Goal: Task Accomplishment & Management: Manage account settings

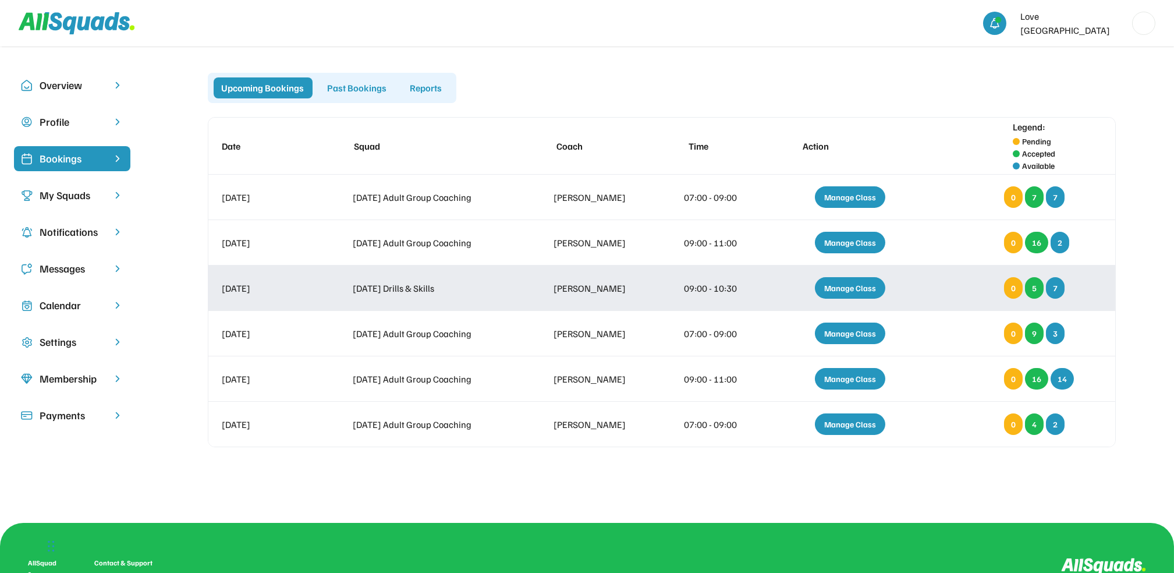
click at [857, 292] on div "Manage Class" at bounding box center [850, 288] width 70 height 22
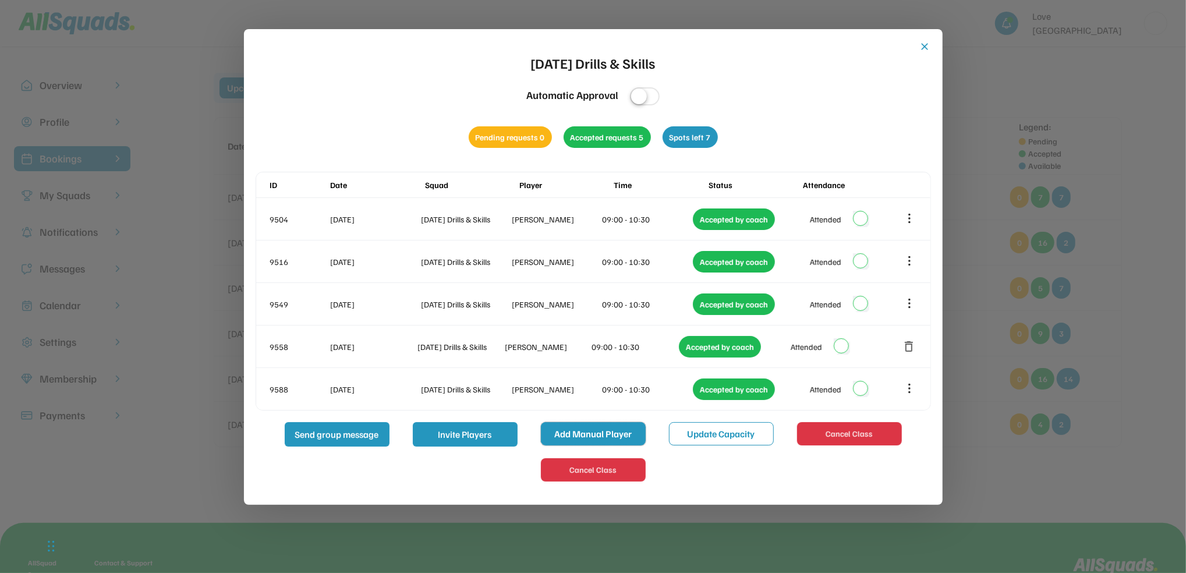
click at [634, 441] on button "Add Manual Player" at bounding box center [593, 433] width 105 height 23
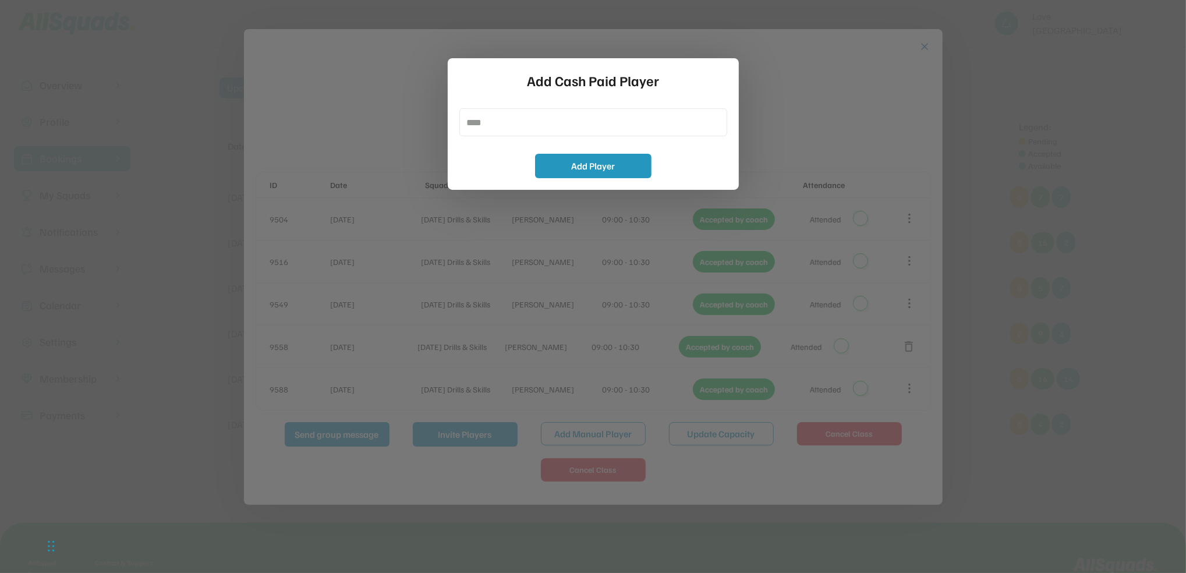
click at [534, 133] on input "input" at bounding box center [593, 122] width 268 height 28
type input "**********"
click at [587, 155] on button "Add Player" at bounding box center [593, 166] width 116 height 24
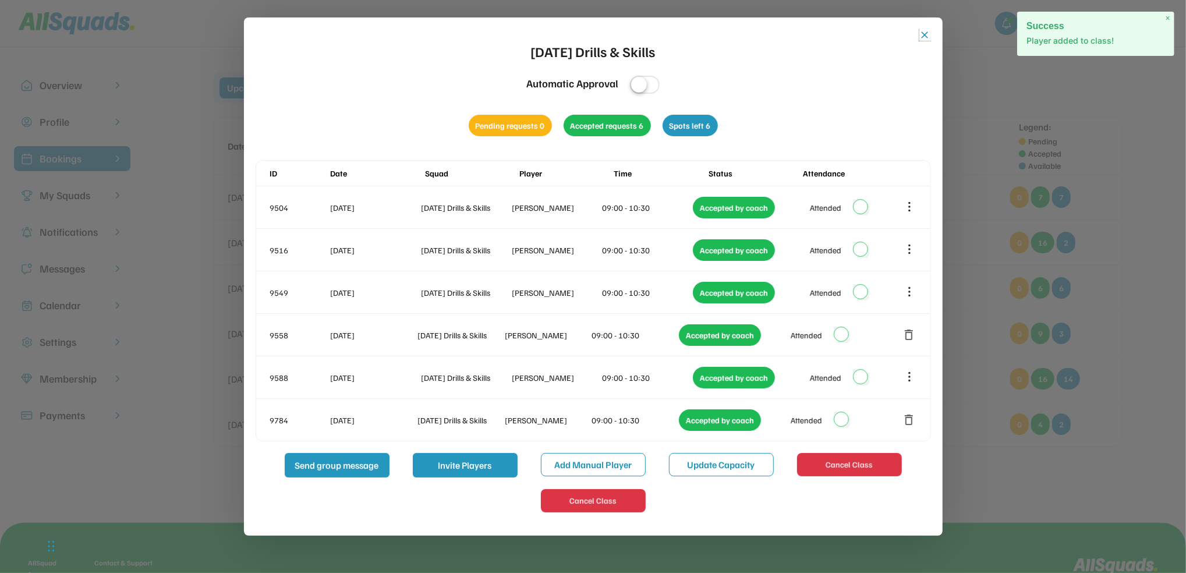
click at [919, 39] on button "close" at bounding box center [925, 35] width 12 height 12
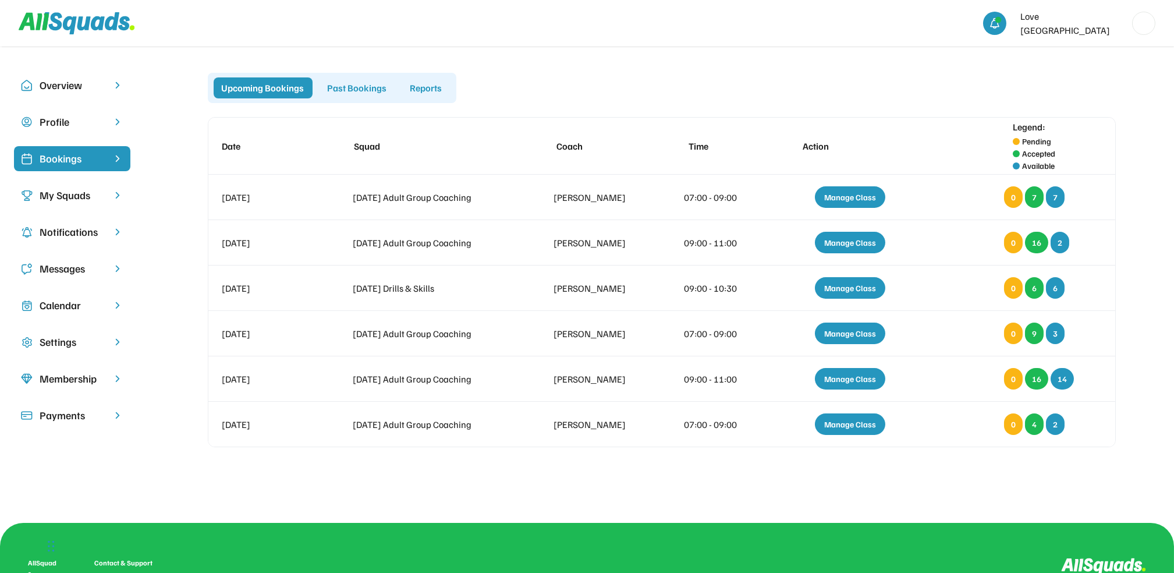
click at [65, 335] on div "Settings" at bounding box center [72, 342] width 65 height 16
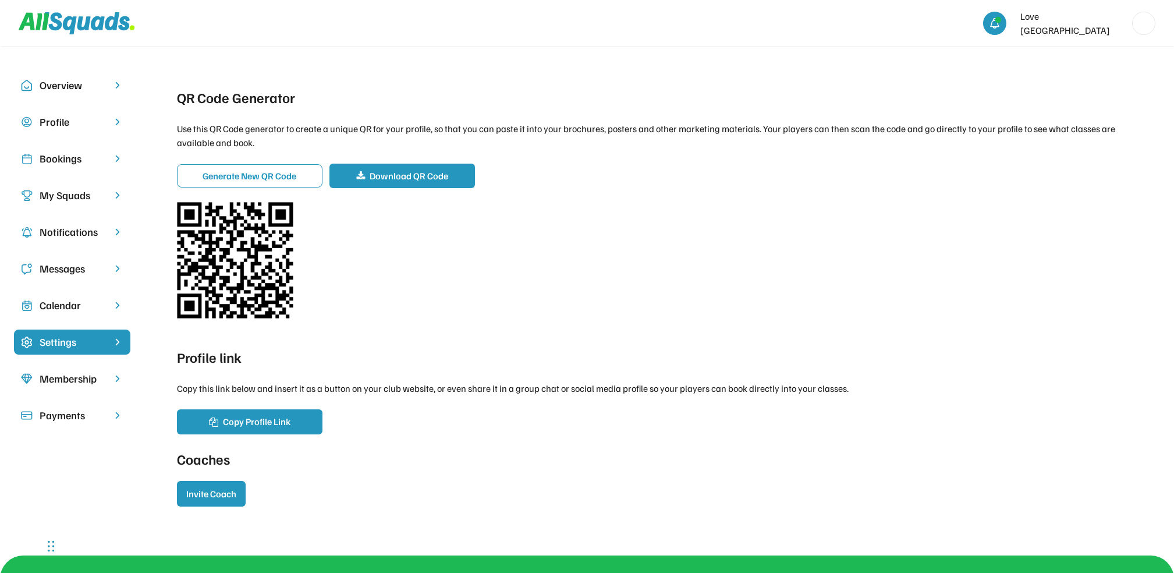
click at [61, 303] on div "Calendar" at bounding box center [72, 305] width 65 height 16
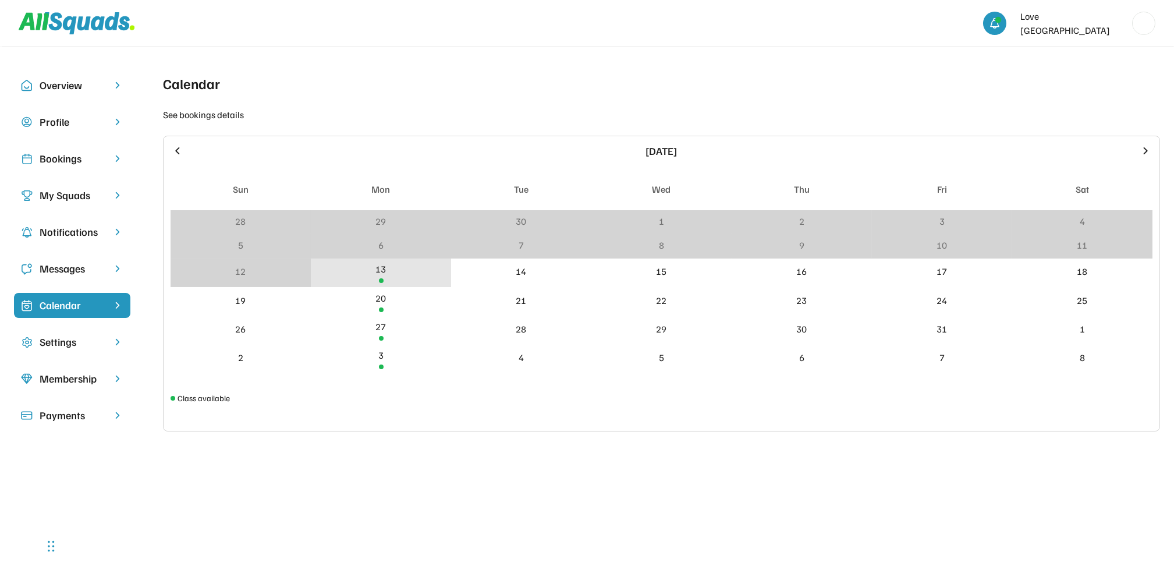
click at [374, 269] on div "13" at bounding box center [381, 272] width 140 height 29
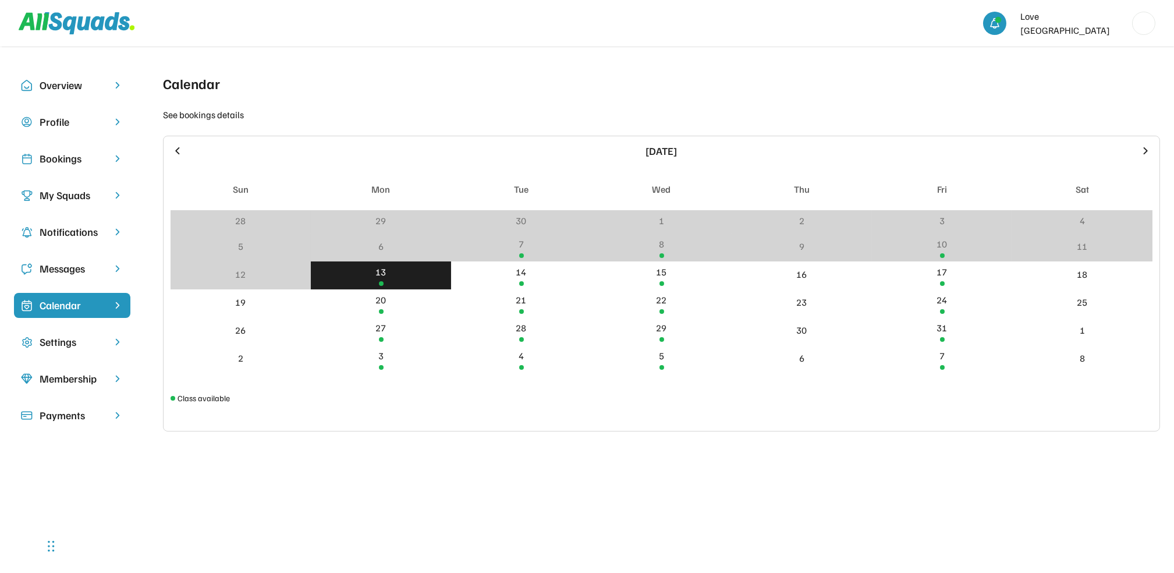
click at [380, 278] on div "13" at bounding box center [381, 272] width 10 height 14
drag, startPoint x: 380, startPoint y: 278, endPoint x: 371, endPoint y: 286, distance: 12.3
click at [371, 286] on div "13" at bounding box center [381, 275] width 140 height 28
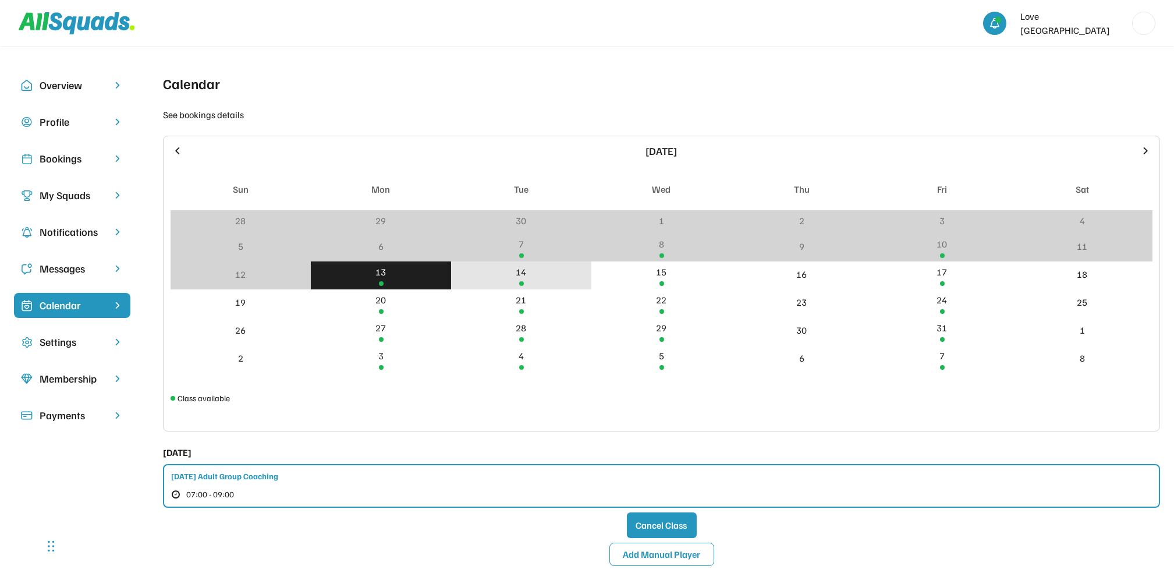
click at [525, 275] on div "14" at bounding box center [521, 272] width 10 height 14
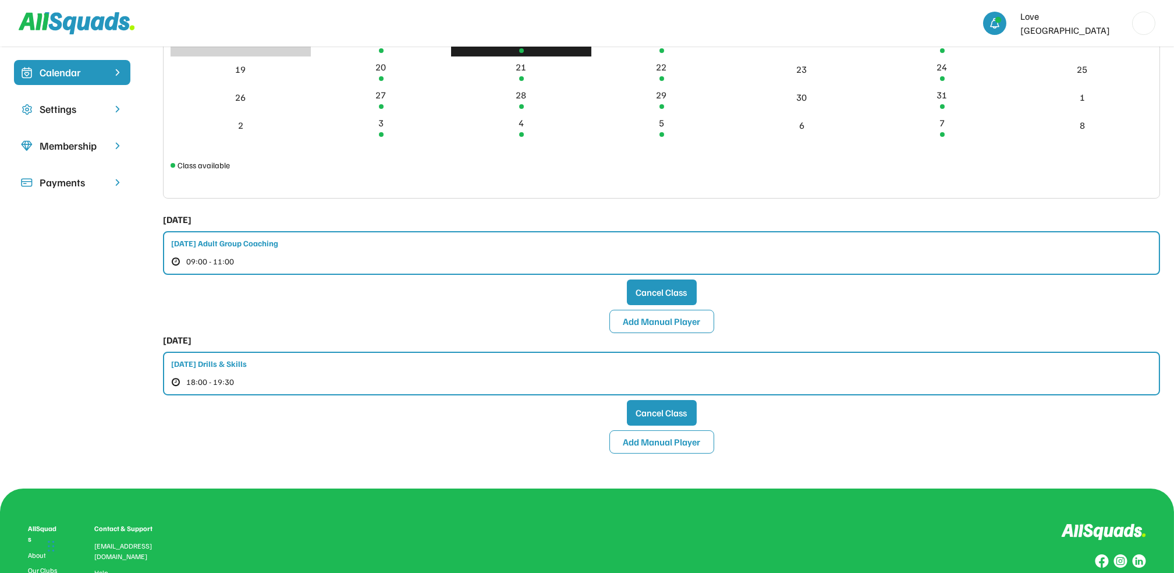
scroll to position [197, 0]
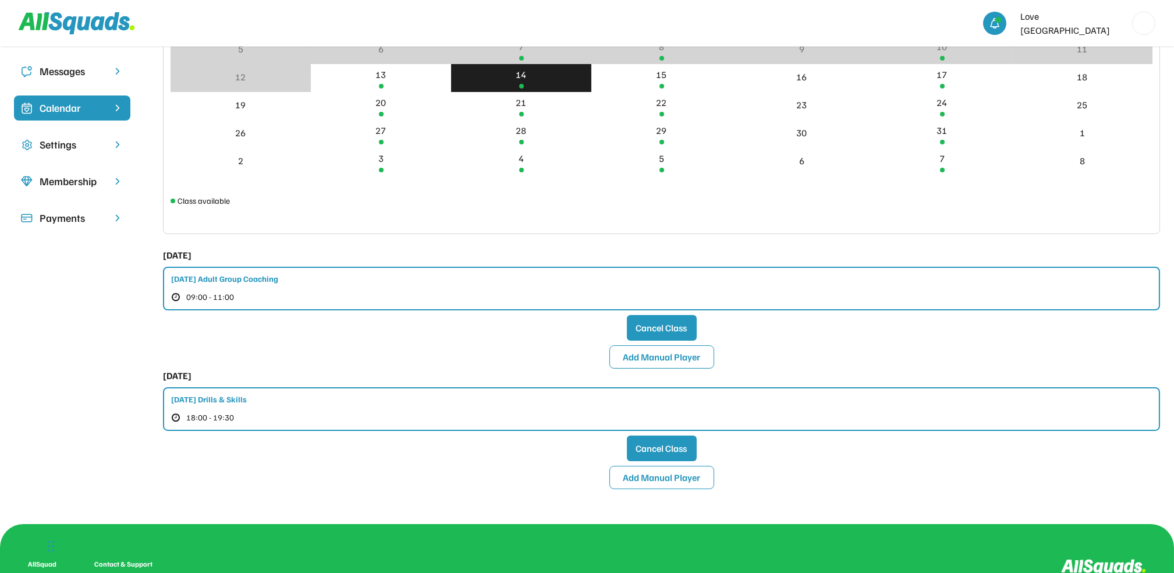
click at [343, 413] on div "[DATE] Drills & Skills 18:00 - 19:30" at bounding box center [661, 409] width 997 height 44
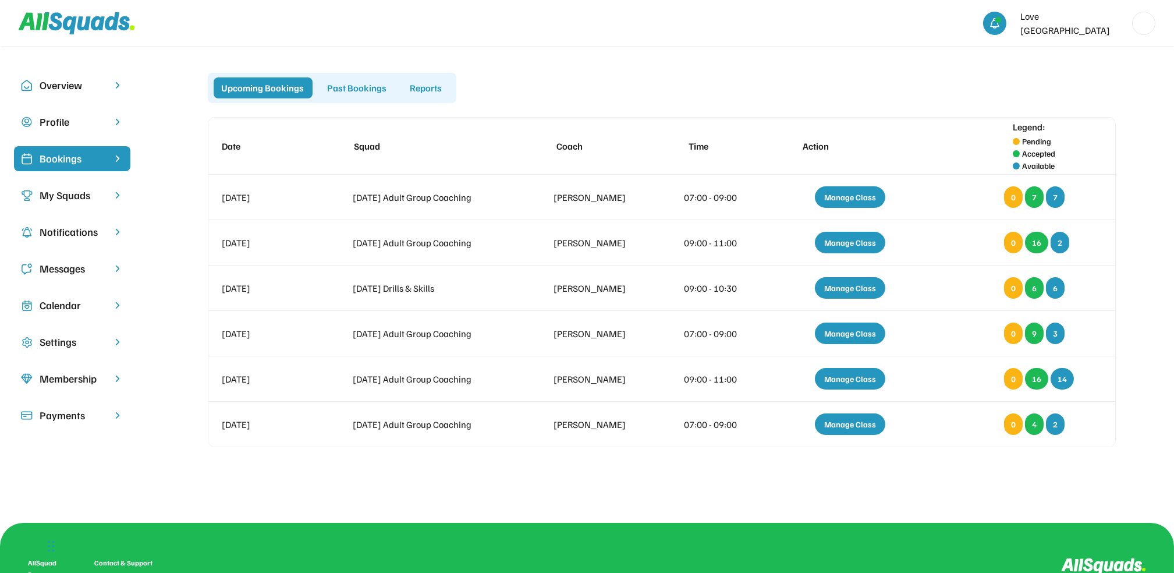
click at [51, 300] on div "Calendar" at bounding box center [72, 305] width 65 height 16
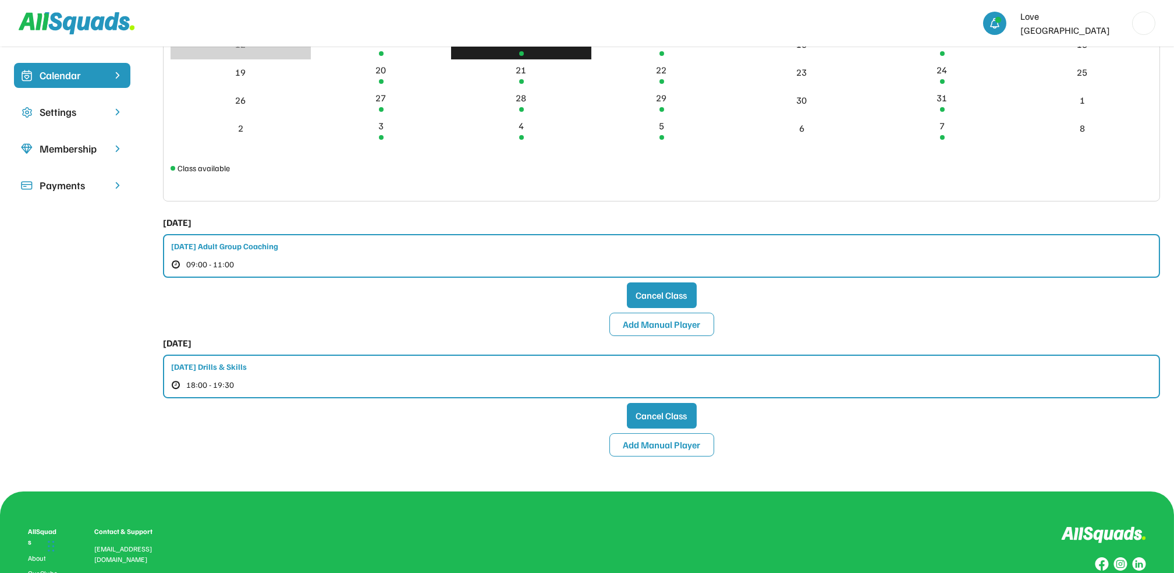
scroll to position [233, 0]
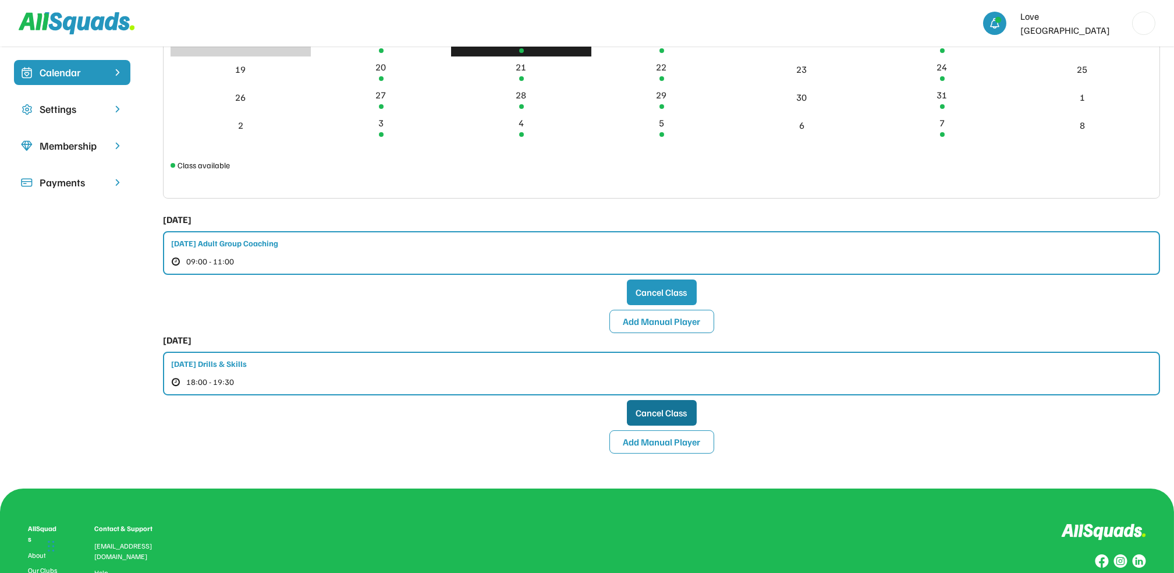
click at [666, 404] on button "Cancel Class" at bounding box center [662, 413] width 70 height 26
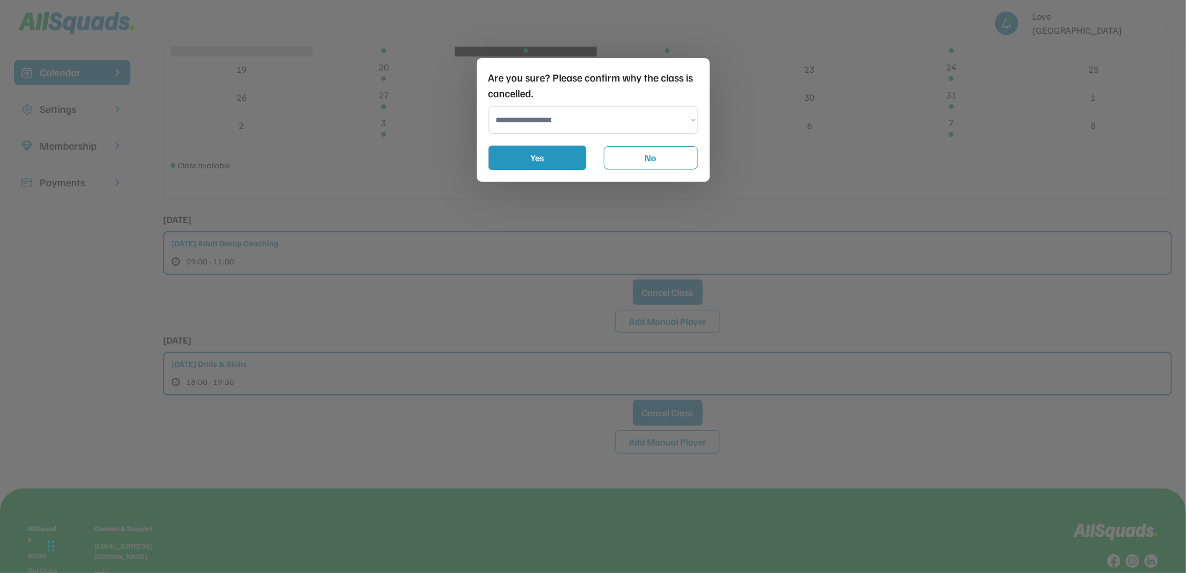
click at [572, 123] on select "**********" at bounding box center [593, 120] width 210 height 28
click at [488, 106] on select "**********" at bounding box center [593, 120] width 210 height 28
click at [547, 148] on button "Yes" at bounding box center [537, 158] width 98 height 24
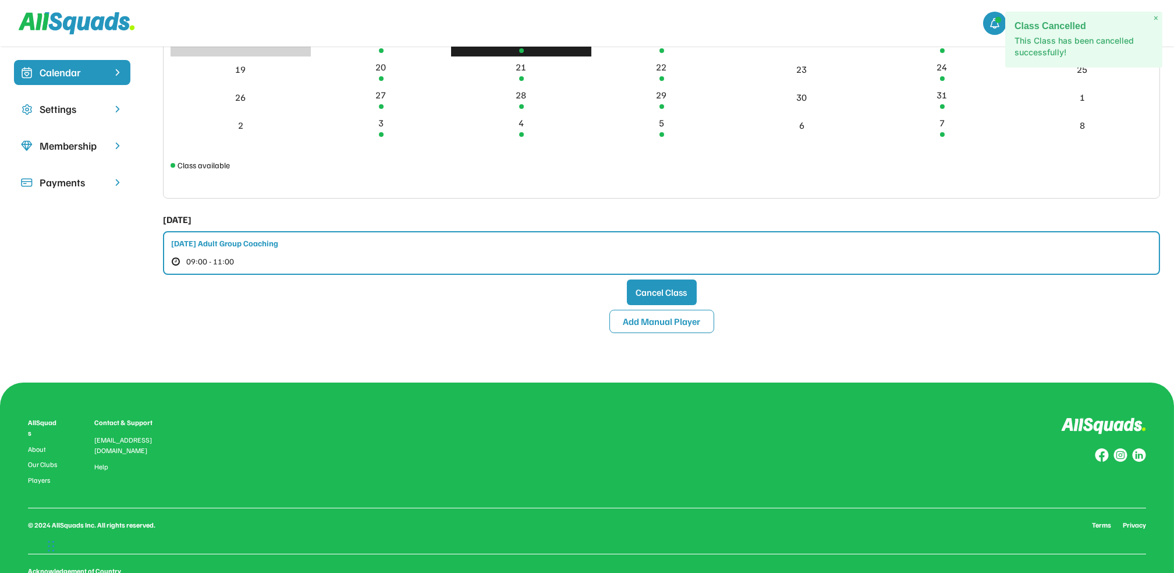
scroll to position [77, 0]
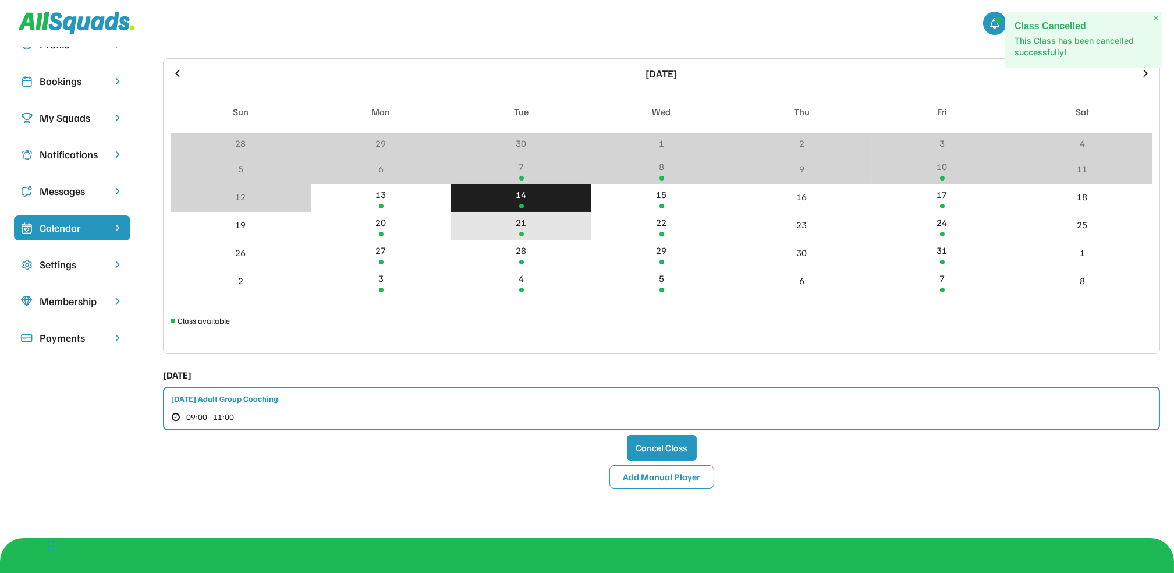
click at [517, 224] on div "21" at bounding box center [521, 222] width 10 height 14
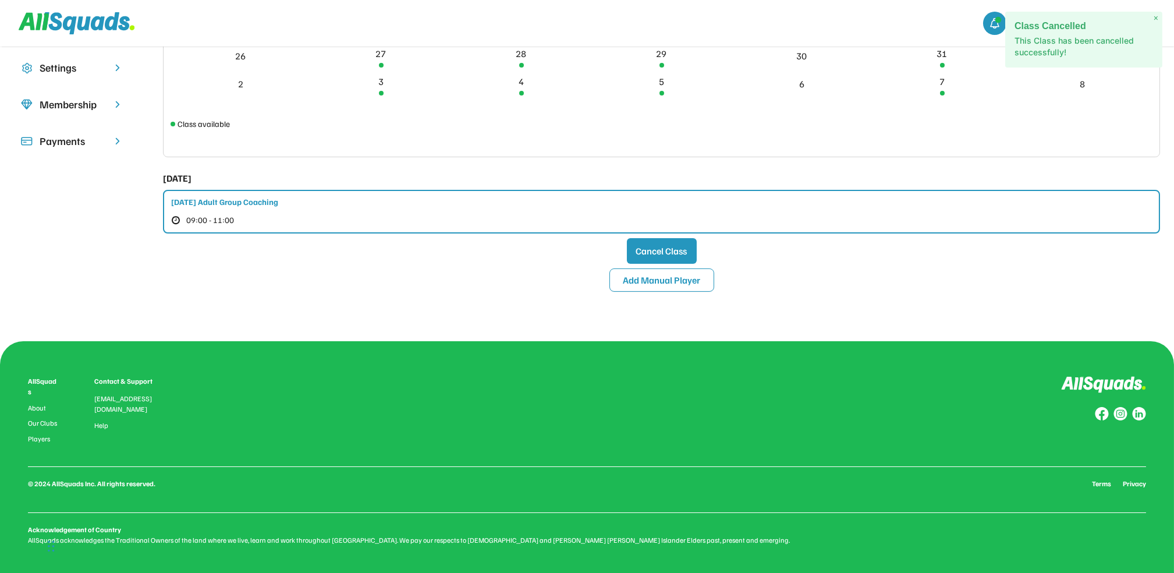
scroll to position [275, 0]
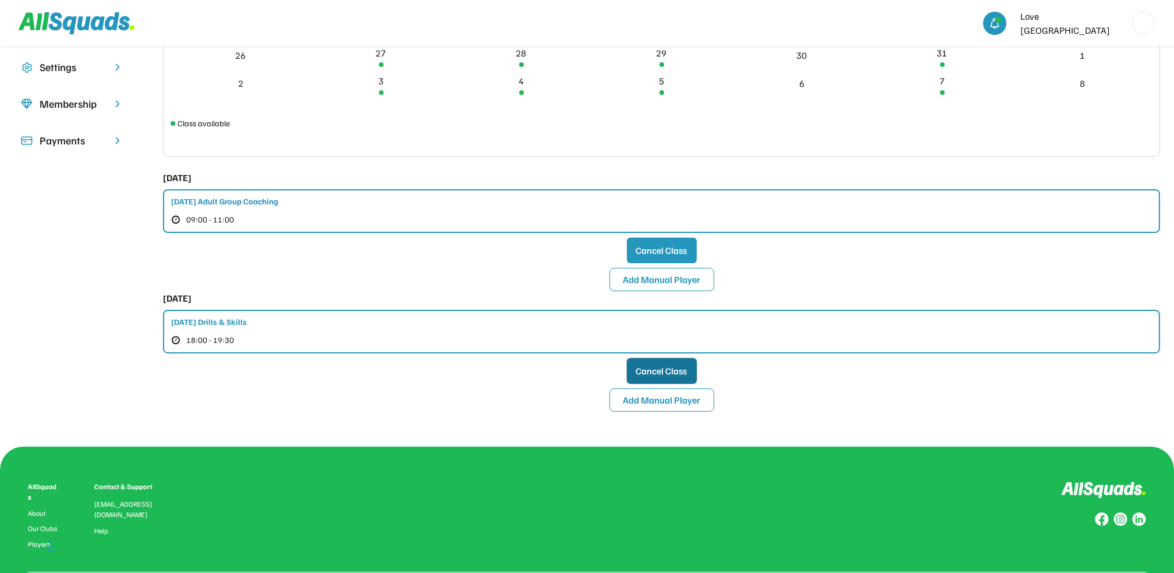
click at [650, 360] on button "Cancel Class" at bounding box center [662, 371] width 70 height 26
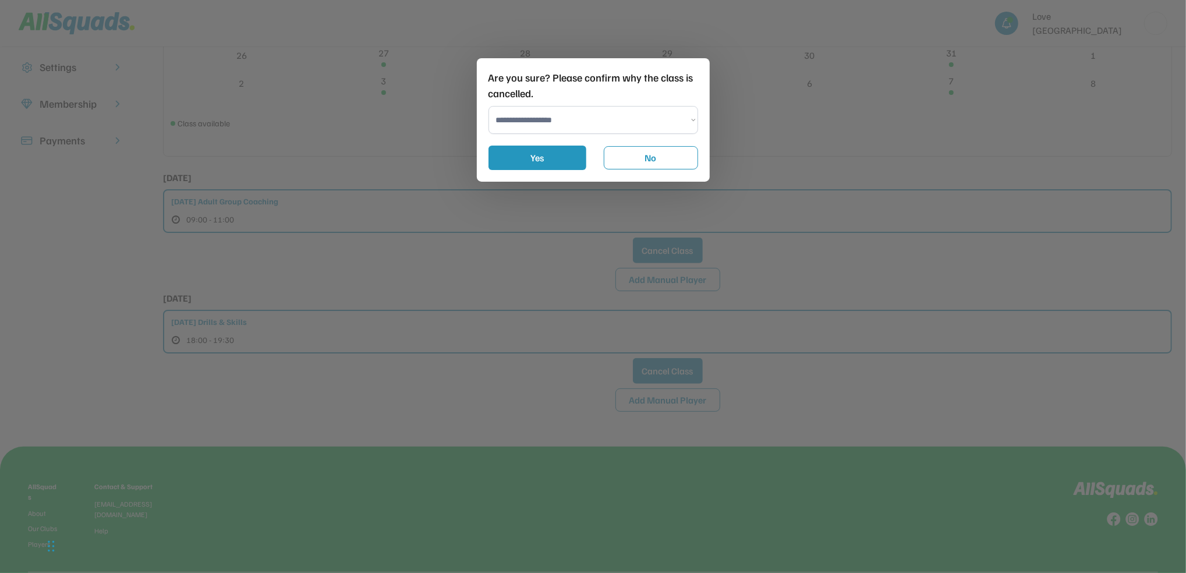
click at [591, 127] on select "**********" at bounding box center [593, 120] width 210 height 28
click at [488, 106] on select "**********" at bounding box center [593, 120] width 210 height 28
click at [548, 151] on button "Yes" at bounding box center [537, 158] width 98 height 24
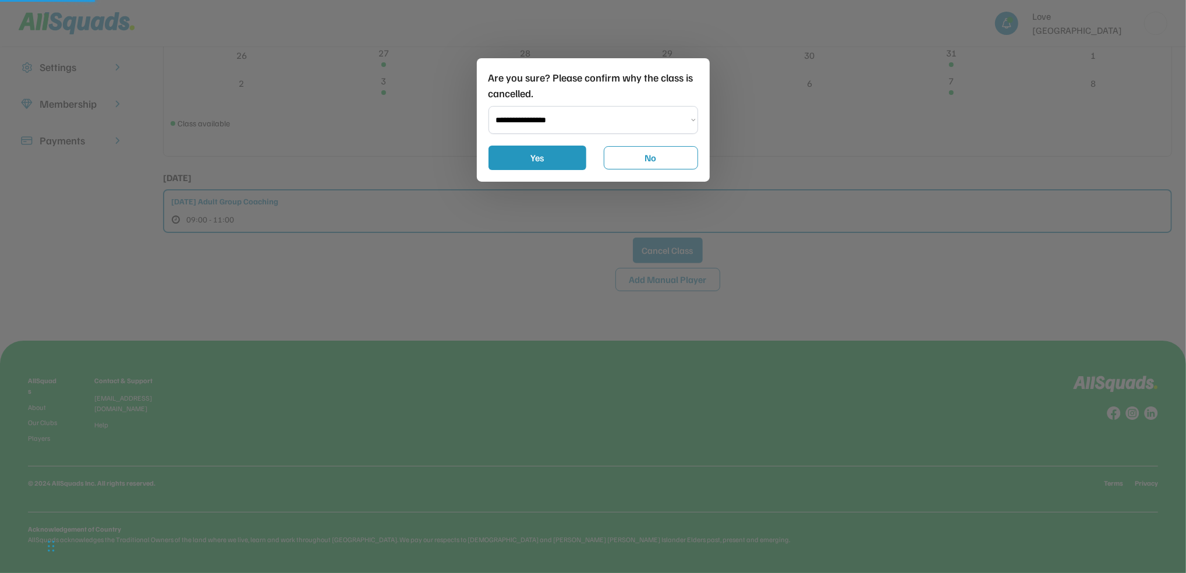
select select "**********"
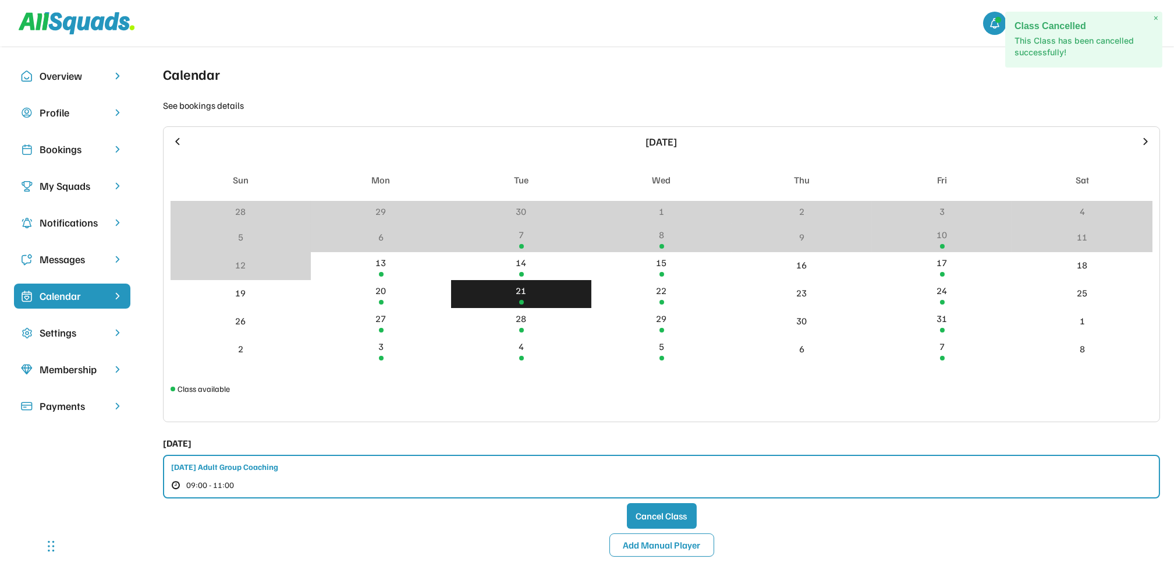
scroll to position [0, 0]
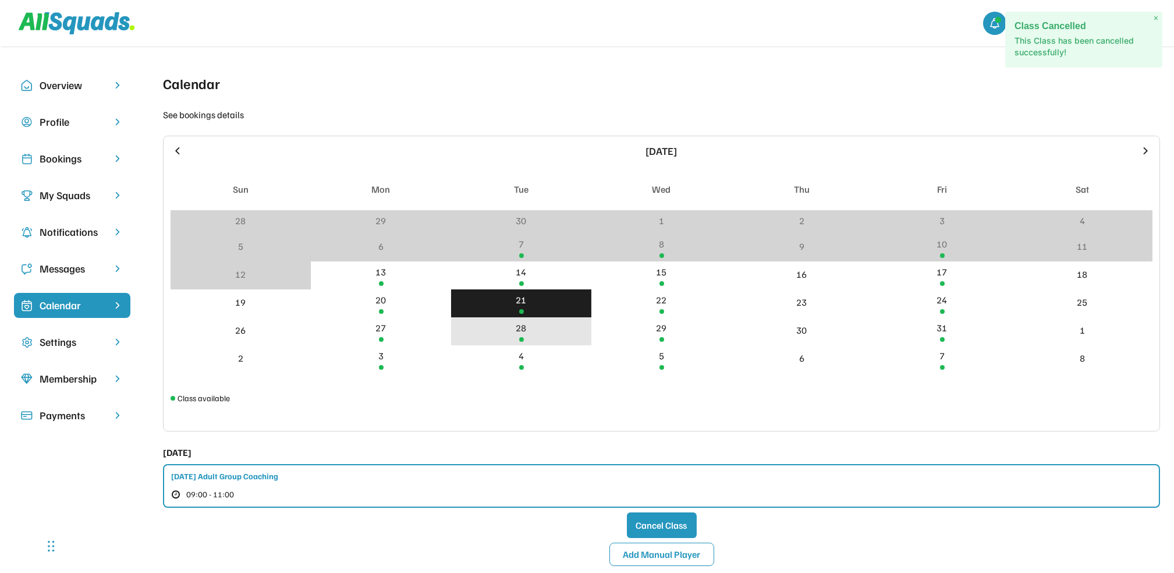
click at [544, 329] on div "28" at bounding box center [521, 331] width 140 height 28
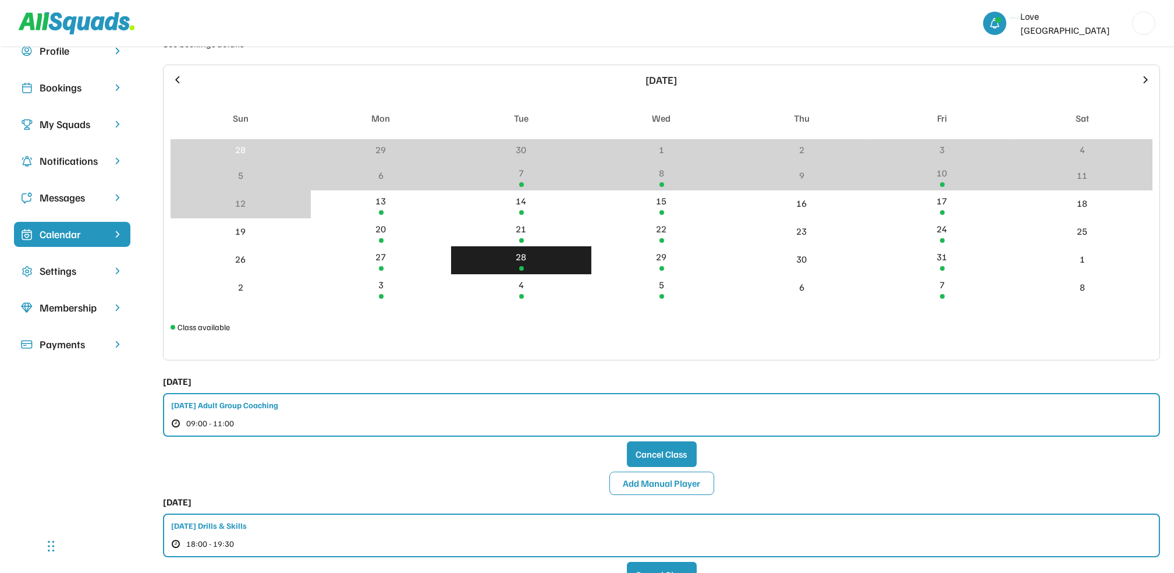
scroll to position [155, 0]
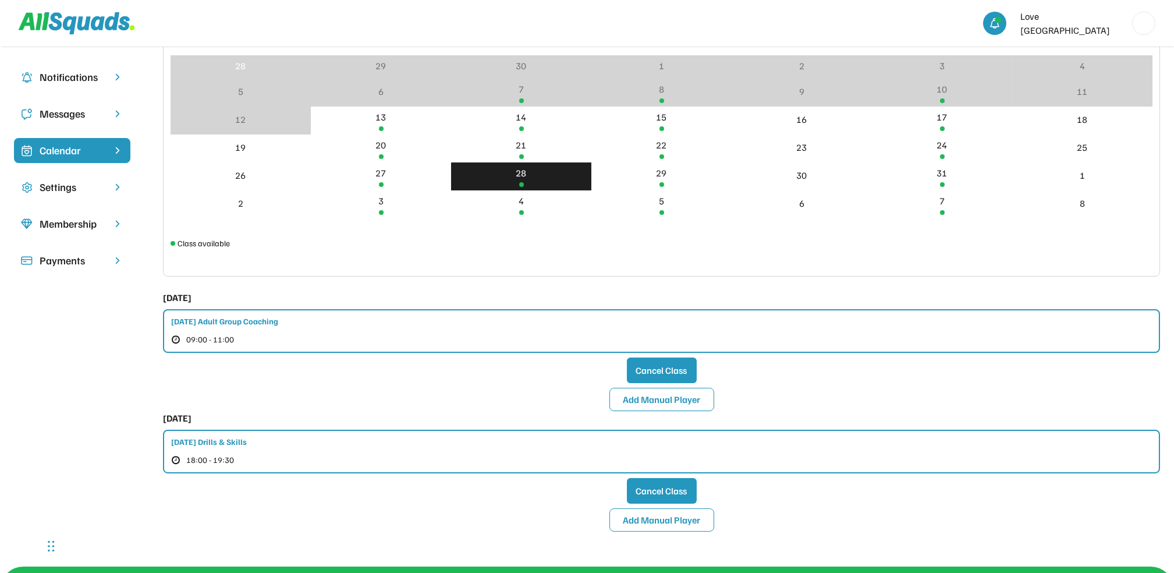
click at [345, 435] on div "[DATE] Drills & Skills 18:00 - 19:30" at bounding box center [661, 452] width 997 height 44
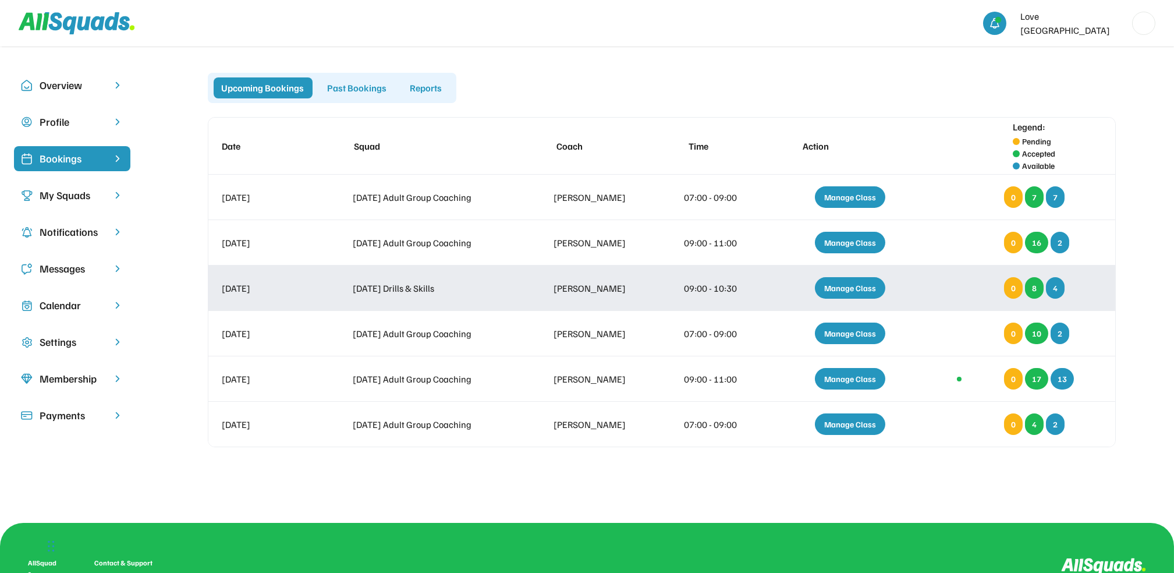
click at [853, 292] on div "Manage Class" at bounding box center [850, 288] width 70 height 22
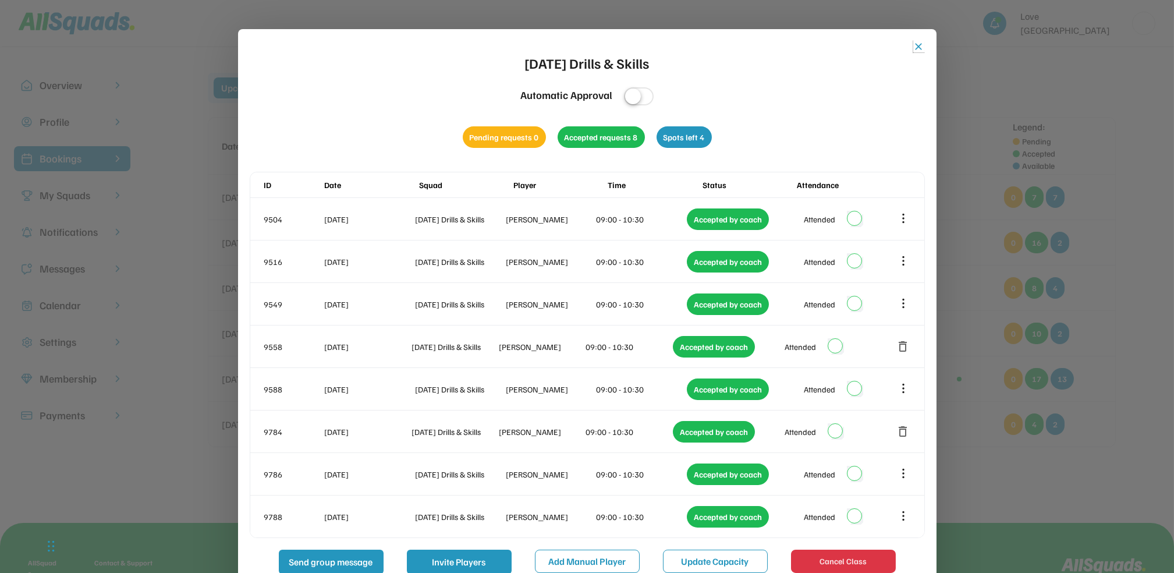
click at [917, 49] on button "close" at bounding box center [919, 47] width 12 height 12
